Goal: Find contact information: Find contact information

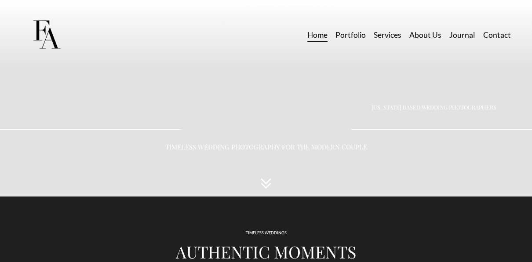
scroll to position [220, 0]
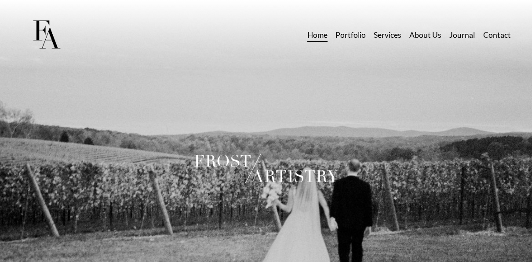
scroll to position [352, 0]
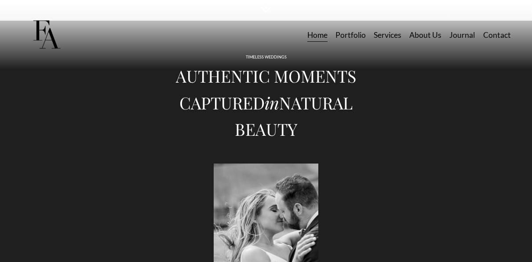
click at [497, 35] on link "Contact" at bounding box center [497, 34] width 28 height 15
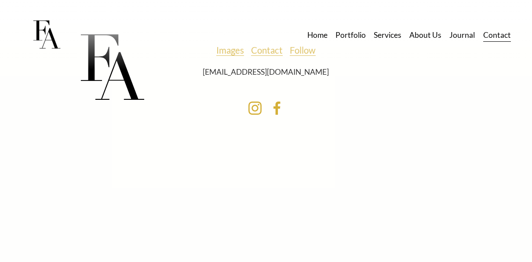
scroll to position [1162, 0]
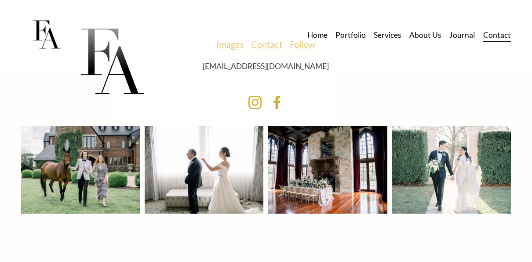
click at [323, 34] on link "Home" at bounding box center [317, 34] width 20 height 15
